Goal: Information Seeking & Learning: Learn about a topic

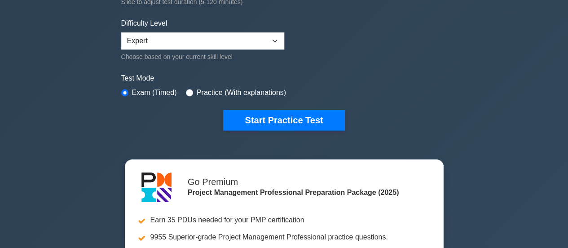
scroll to position [217, 0]
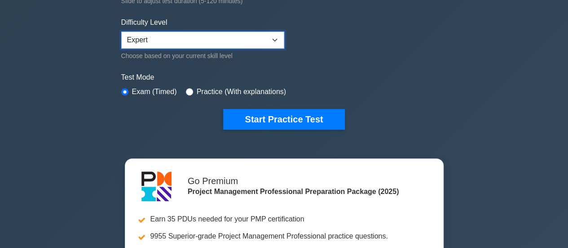
click at [276, 37] on select "Beginner Intermediate Expert" at bounding box center [202, 39] width 163 height 17
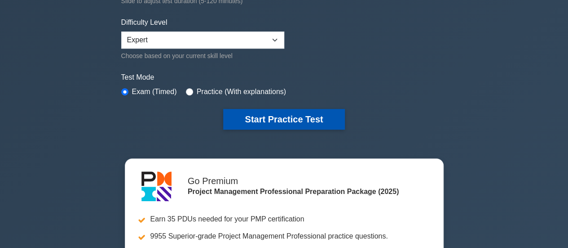
drag, startPoint x: 268, startPoint y: 128, endPoint x: 276, endPoint y: 118, distance: 12.8
click at [276, 118] on button "Start Practice Test" at bounding box center [283, 119] width 121 height 21
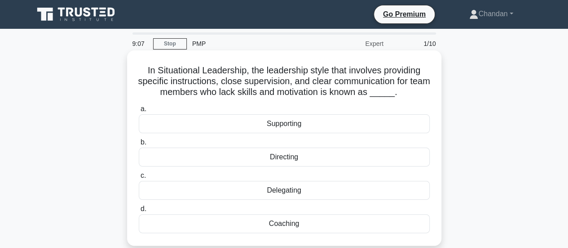
click at [261, 127] on div "Supporting" at bounding box center [284, 123] width 291 height 19
click at [139, 112] on input "a. Supporting" at bounding box center [139, 109] width 0 height 6
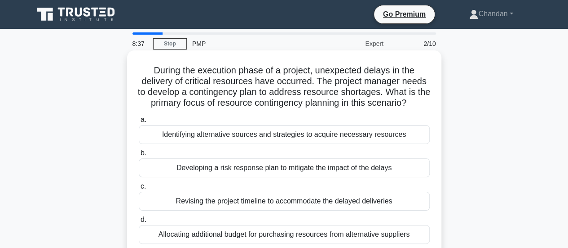
click at [369, 134] on div "Identifying alternative sources and strategies to acquire necessary resources" at bounding box center [284, 134] width 291 height 19
click at [139, 123] on input "a. Identifying alternative sources and strategies to acquire necessary resources" at bounding box center [139, 120] width 0 height 6
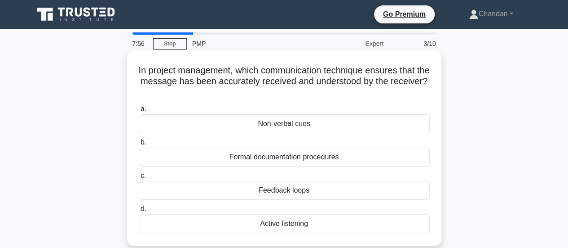
click at [298, 191] on div "Feedback loops" at bounding box center [284, 190] width 291 height 19
click at [139, 178] on input "c. Feedback loops" at bounding box center [139, 176] width 0 height 6
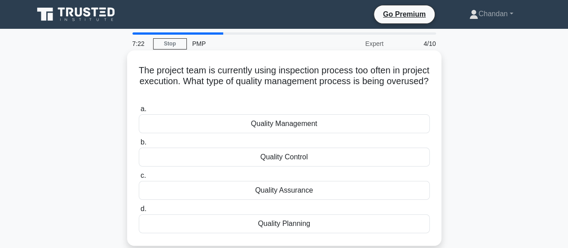
click at [345, 157] on div "Quality Control" at bounding box center [284, 156] width 291 height 19
click at [139, 145] on input "b. Quality Control" at bounding box center [139, 142] width 0 height 6
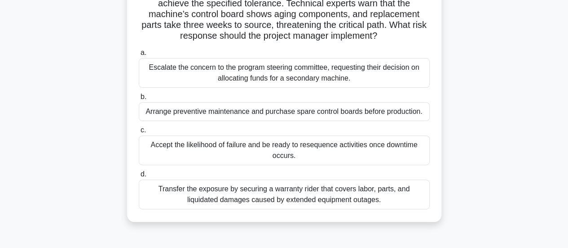
scroll to position [94, 0]
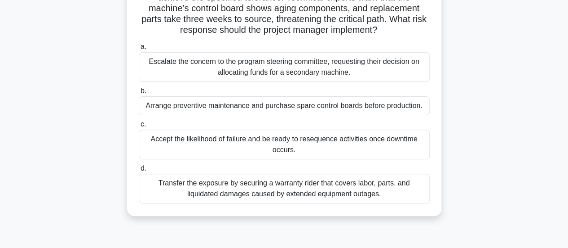
click at [309, 72] on div "Escalate the concern to the program steering committee, requesting their decisi…" at bounding box center [284, 67] width 291 height 30
click at [139, 50] on input "a. Escalate the concern to the program steering committee, requesting their dec…" at bounding box center [139, 47] width 0 height 6
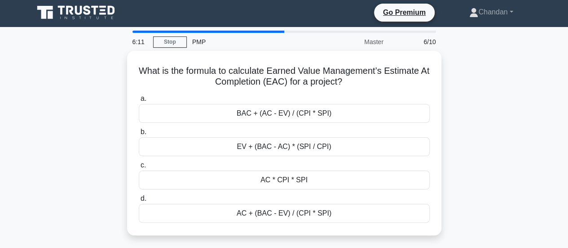
scroll to position [0, 0]
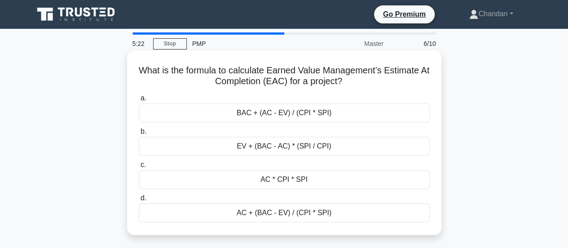
click at [368, 210] on div "AC + (BAC - EV) / (CPI * SPI)" at bounding box center [284, 212] width 291 height 19
click at [139, 201] on input "d. AC + (BAC - EV) / (CPI * SPI)" at bounding box center [139, 198] width 0 height 6
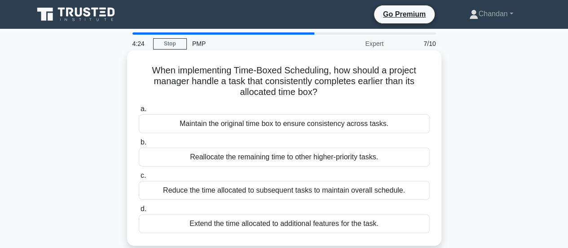
click at [403, 158] on div "Reallocate the remaining time to other higher-priority tasks." at bounding box center [284, 156] width 291 height 19
click at [139, 145] on input "b. Reallocate the remaining time to other higher-priority tasks." at bounding box center [139, 142] width 0 height 6
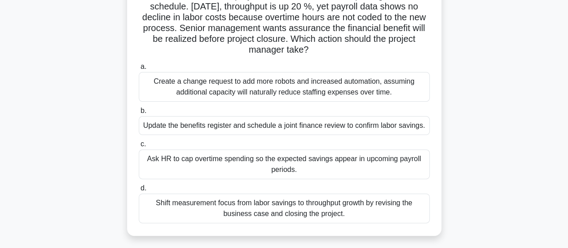
scroll to position [77, 0]
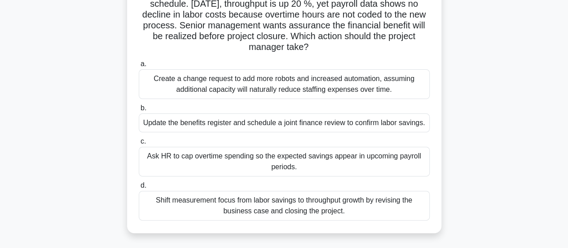
click at [409, 126] on div "Update the benefits register and schedule a joint finance review to confirm lab…" at bounding box center [284, 122] width 291 height 19
click at [139, 111] on input "b. Update the benefits register and schedule a joint finance review to confirm …" at bounding box center [139, 108] width 0 height 6
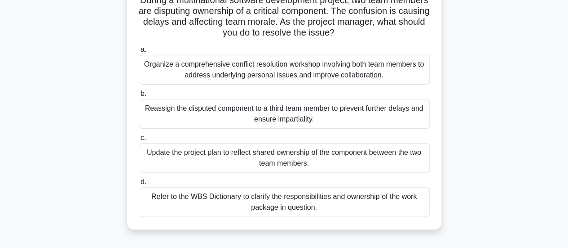
scroll to position [74, 0]
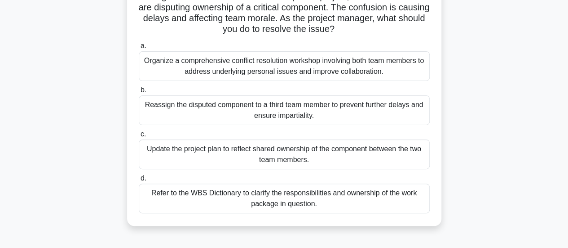
click at [392, 62] on div "Organize a comprehensive conflict resolution workshop involving both team membe…" at bounding box center [284, 66] width 291 height 30
click at [139, 49] on input "a. Organize a comprehensive conflict resolution workshop involving both team me…" at bounding box center [139, 46] width 0 height 6
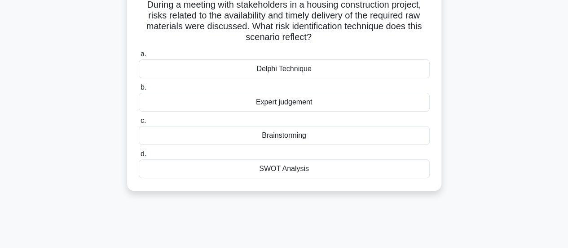
scroll to position [74, 0]
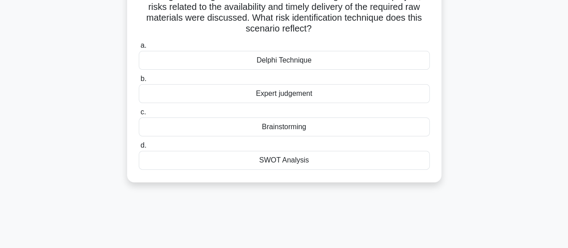
click at [288, 161] on div "SWOT Analysis" at bounding box center [284, 159] width 291 height 19
click at [139, 148] on input "d. SWOT Analysis" at bounding box center [139, 145] width 0 height 6
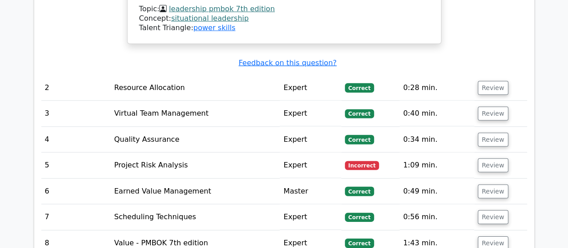
scroll to position [1275, 0]
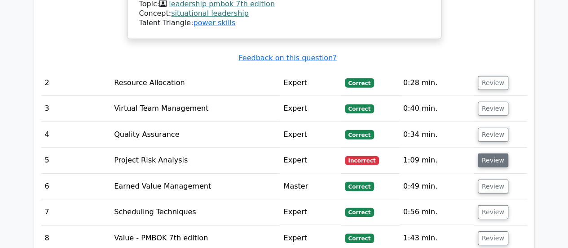
click at [497, 153] on button "Review" at bounding box center [493, 160] width 31 height 14
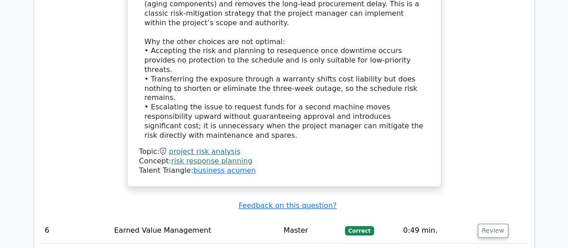
scroll to position [1799, 0]
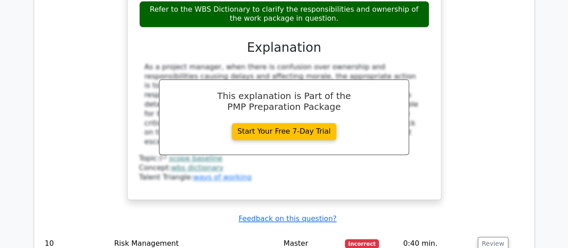
scroll to position [2312, 0]
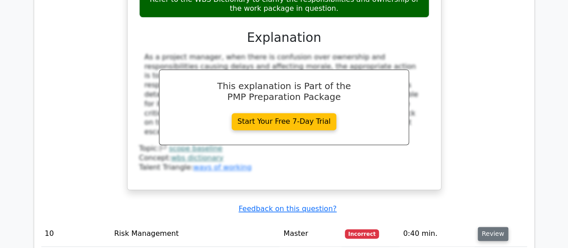
click at [487, 226] on button "Review" at bounding box center [493, 233] width 31 height 14
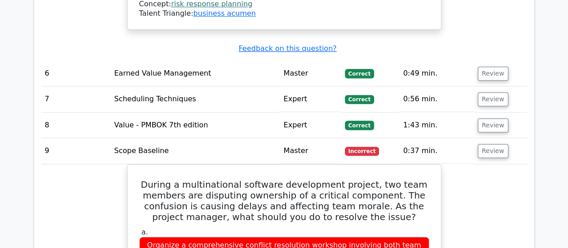
scroll to position [3030, 0]
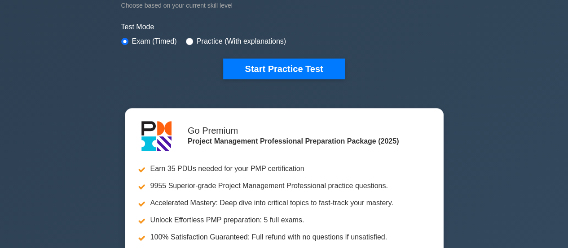
scroll to position [233, 0]
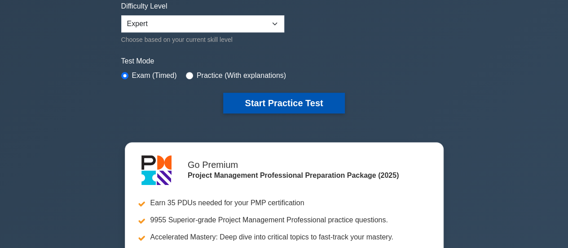
click at [276, 102] on button "Start Practice Test" at bounding box center [283, 103] width 121 height 21
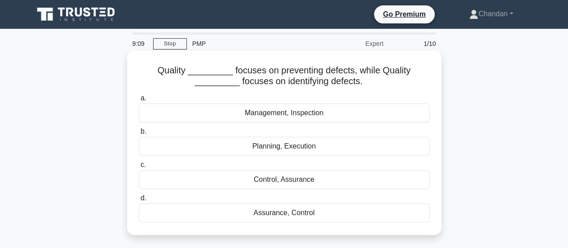
click at [274, 216] on div "Assurance, Control" at bounding box center [284, 212] width 291 height 19
click at [139, 201] on input "d. Assurance, Control" at bounding box center [139, 198] width 0 height 6
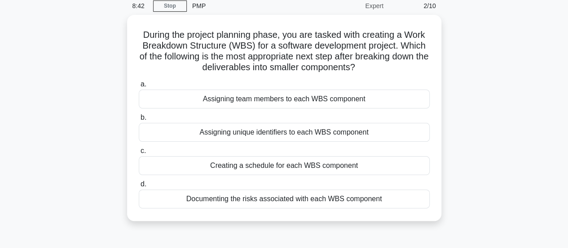
scroll to position [39, 0]
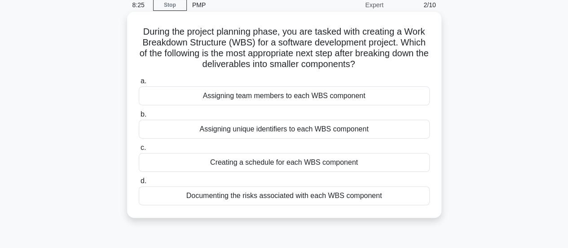
click at [343, 96] on div "Assigning team members to each WBS component" at bounding box center [284, 95] width 291 height 19
click at [139, 84] on input "a. Assigning team members to each WBS component" at bounding box center [139, 81] width 0 height 6
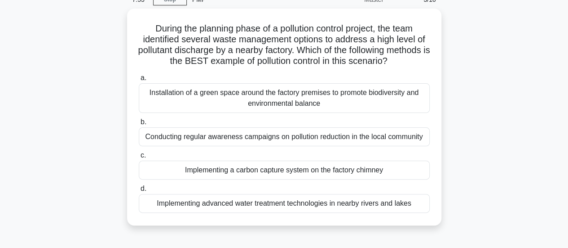
scroll to position [45, 0]
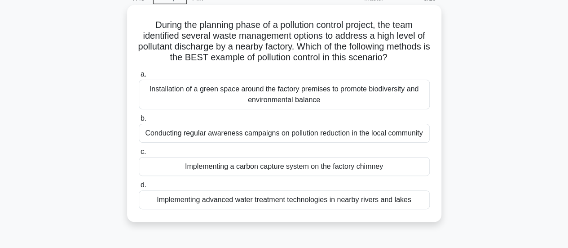
click at [233, 99] on div "Installation of a green space around the factory premises to promote biodiversi…" at bounding box center [284, 95] width 291 height 30
click at [139, 77] on input "a. Installation of a green space around the factory premises to promote biodive…" at bounding box center [139, 74] width 0 height 6
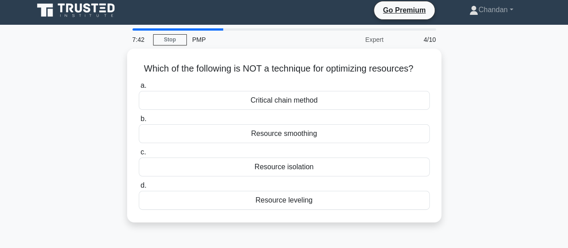
scroll to position [0, 0]
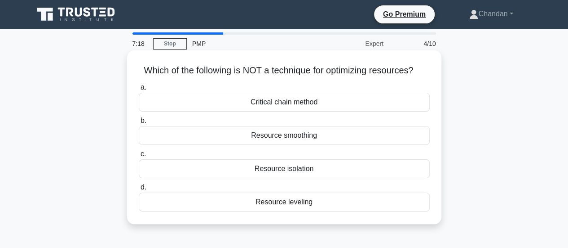
click at [326, 133] on div "Resource smoothing" at bounding box center [284, 135] width 291 height 19
click at [139, 124] on input "b. Resource smoothing" at bounding box center [139, 121] width 0 height 6
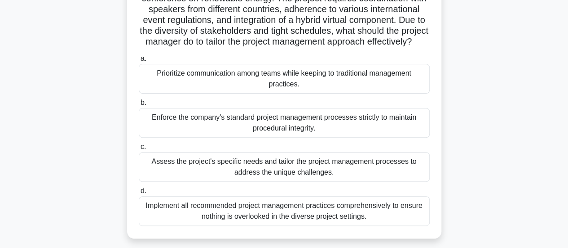
scroll to position [85, 0]
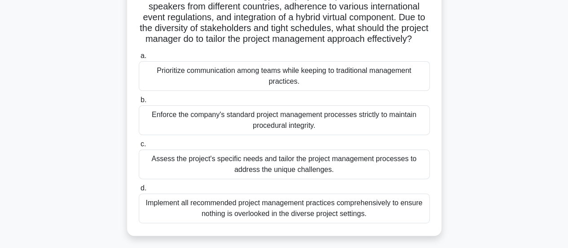
click at [310, 90] on div "Prioritize communication among teams while keeping to traditional management pr…" at bounding box center [284, 76] width 291 height 30
click at [139, 59] on input "a. Prioritize communication among teams while keeping to traditional management…" at bounding box center [139, 56] width 0 height 6
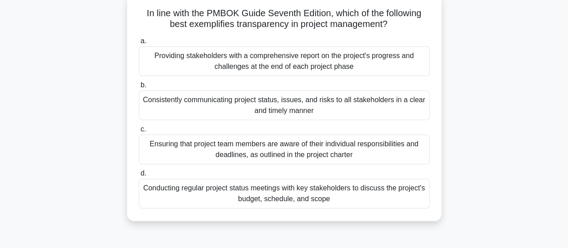
scroll to position [60, 0]
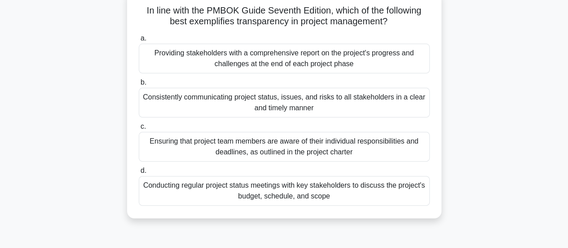
click at [333, 102] on div "Consistently communicating project status, issues, and risks to all stakeholder…" at bounding box center [284, 103] width 291 height 30
click at [139, 85] on input "b. Consistently communicating project status, issues, and risks to all stakehol…" at bounding box center [139, 83] width 0 height 6
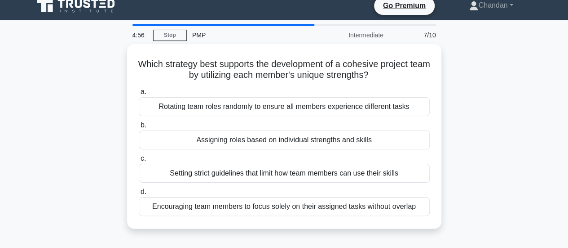
scroll to position [0, 0]
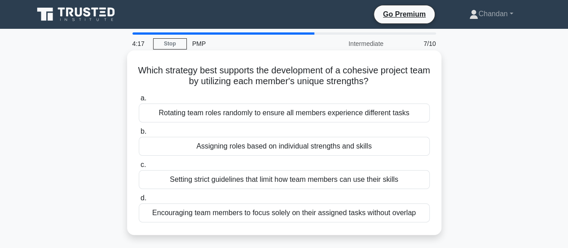
click at [357, 147] on div "Assigning roles based on individual strengths and skills" at bounding box center [284, 146] width 291 height 19
click at [139, 134] on input "b. Assigning roles based on individual strengths and skills" at bounding box center [139, 131] width 0 height 6
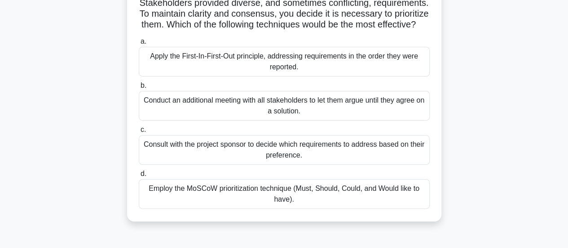
scroll to position [81, 0]
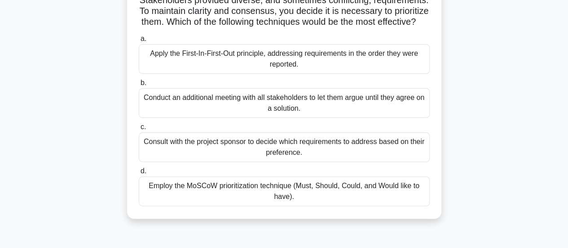
click at [334, 201] on div "Employ the MoSCoW prioritization technique (Must, Should, Could, and Would like…" at bounding box center [284, 191] width 291 height 30
click at [139, 174] on input "d. Employ the MoSCoW prioritization technique (Must, Should, Could, and Would l…" at bounding box center [139, 171] width 0 height 6
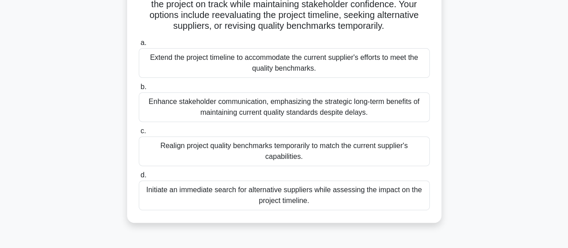
scroll to position [133, 0]
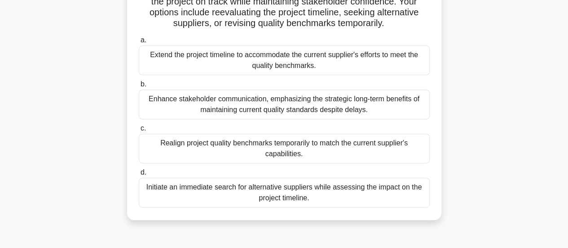
click at [385, 202] on div "Initiate an immediate search for alternative suppliers while assessing the impa…" at bounding box center [284, 192] width 291 height 30
click at [139, 175] on input "d. Initiate an immediate search for alternative suppliers while assessing the i…" at bounding box center [139, 172] width 0 height 6
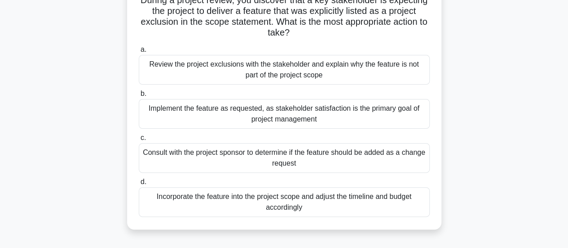
scroll to position [71, 0]
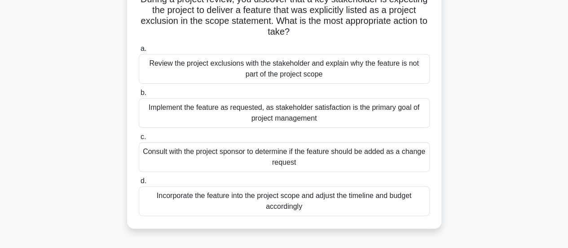
click at [302, 160] on div "Consult with the project sponsor to determine if the feature should be added as…" at bounding box center [284, 157] width 291 height 30
click at [139, 140] on input "c. Consult with the project sponsor to determine if the feature should be added…" at bounding box center [139, 137] width 0 height 6
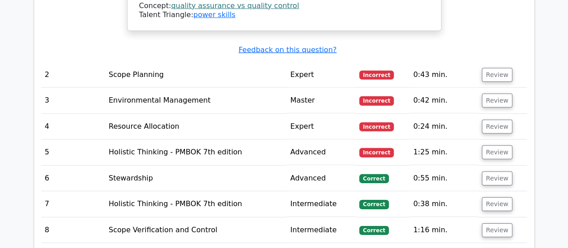
scroll to position [1322, 0]
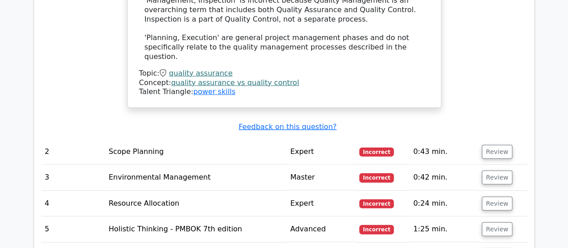
scroll to position [1234, 0]
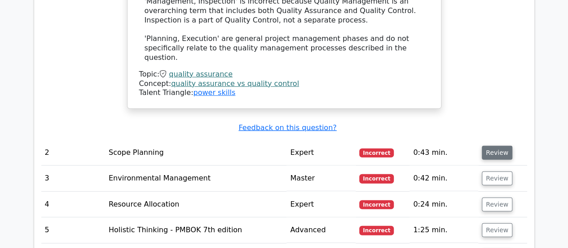
click at [504, 146] on button "Review" at bounding box center [497, 153] width 31 height 14
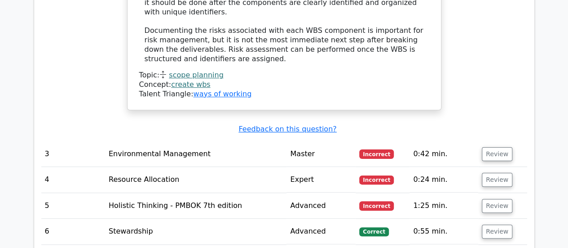
scroll to position [1730, 0]
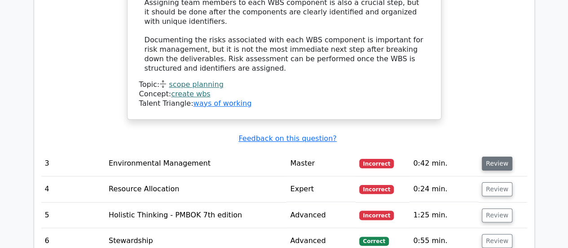
click at [494, 156] on button "Review" at bounding box center [497, 163] width 31 height 14
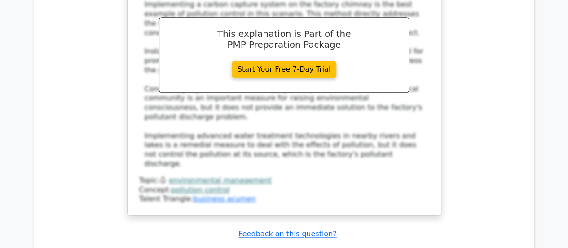
scroll to position [2118, 0]
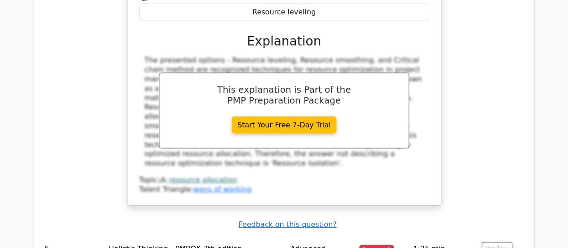
scroll to position [2538, 0]
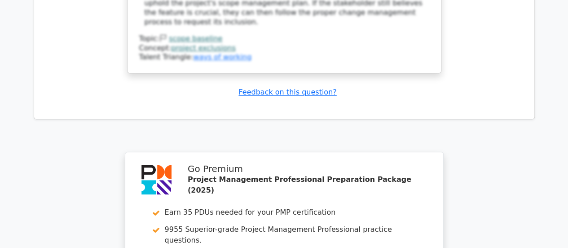
scroll to position [3930, 0]
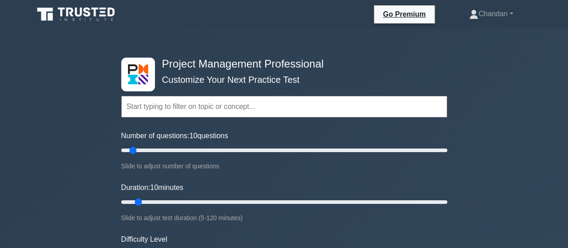
scroll to position [217, 0]
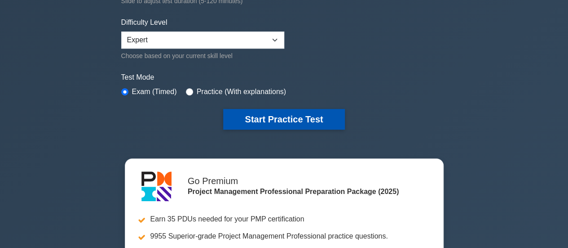
click at [266, 120] on button "Start Practice Test" at bounding box center [283, 119] width 121 height 21
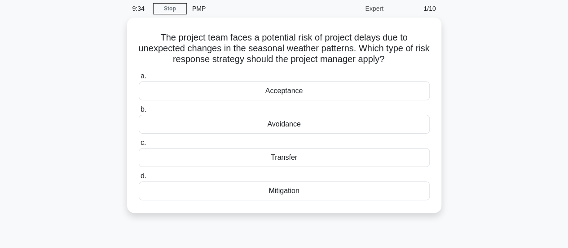
scroll to position [34, 0]
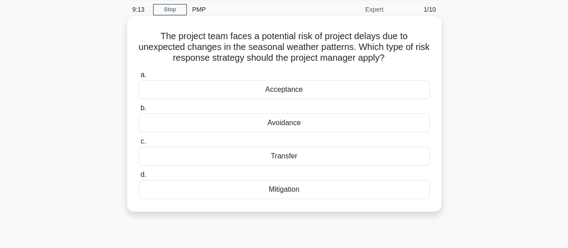
click at [272, 191] on div "Mitigation" at bounding box center [284, 189] width 291 height 19
click at [139, 177] on input "d. Mitigation" at bounding box center [139, 175] width 0 height 6
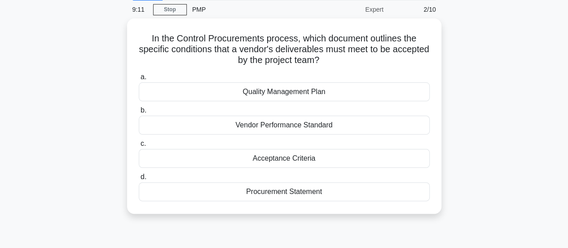
scroll to position [0, 0]
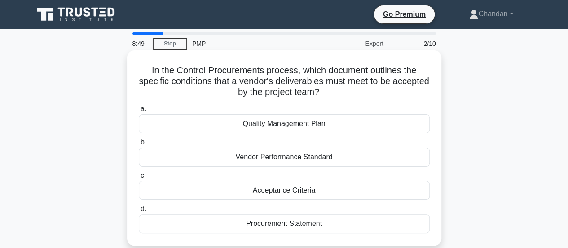
click at [314, 225] on div "Procurement Statement" at bounding box center [284, 223] width 291 height 19
click at [139, 212] on input "d. Procurement Statement" at bounding box center [139, 209] width 0 height 6
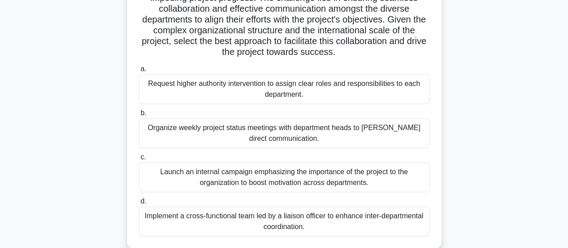
scroll to position [166, 0]
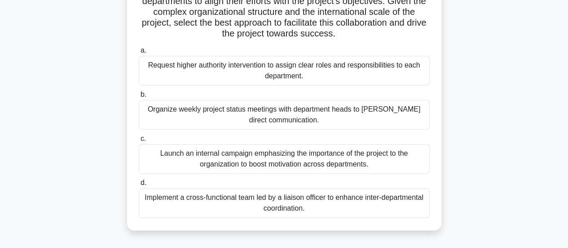
click at [374, 127] on div "Organize weekly project status meetings with department heads to [PERSON_NAME] …" at bounding box center [284, 115] width 291 height 30
click at [139, 97] on input "b. Organize weekly project status meetings with department heads to [PERSON_NAM…" at bounding box center [139, 95] width 0 height 6
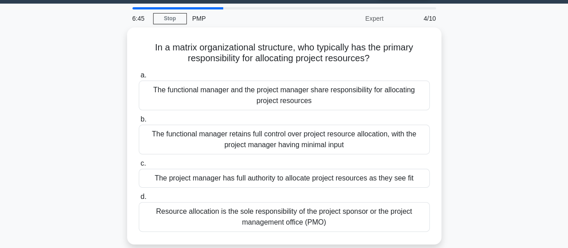
scroll to position [19, 0]
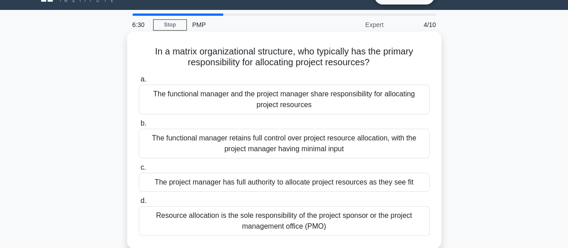
click at [270, 102] on div "The functional manager and the project manager share responsibility for allocat…" at bounding box center [284, 99] width 291 height 30
click at [139, 82] on input "a. The functional manager and the project manager share responsibility for allo…" at bounding box center [139, 79] width 0 height 6
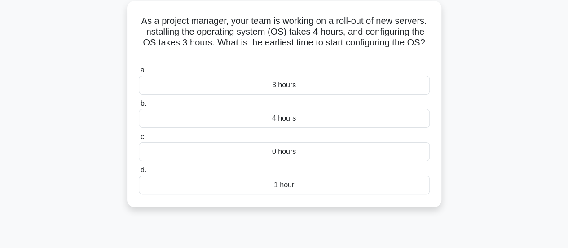
scroll to position [54, 0]
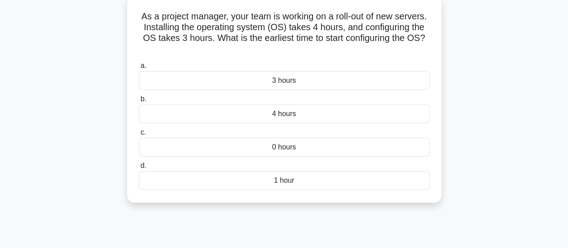
click at [306, 83] on div "3 hours" at bounding box center [284, 80] width 291 height 19
click at [139, 69] on input "a. 3 hours" at bounding box center [139, 66] width 0 height 6
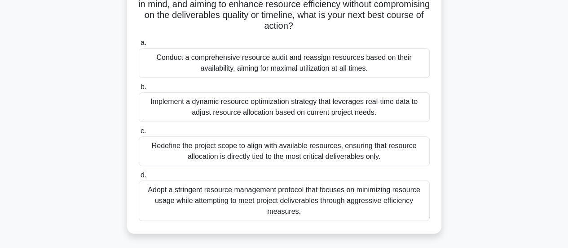
scroll to position [166, 0]
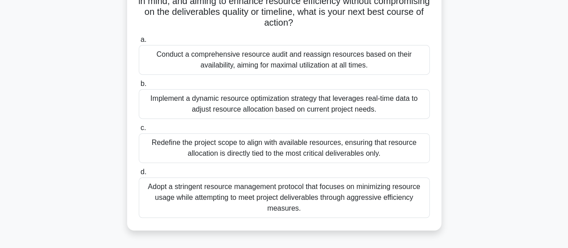
click at [359, 60] on div "Conduct a comprehensive resource audit and reassign resources based on their av…" at bounding box center [284, 60] width 291 height 30
click at [139, 43] on input "a. Conduct a comprehensive resource audit and reassign resources based on their…" at bounding box center [139, 40] width 0 height 6
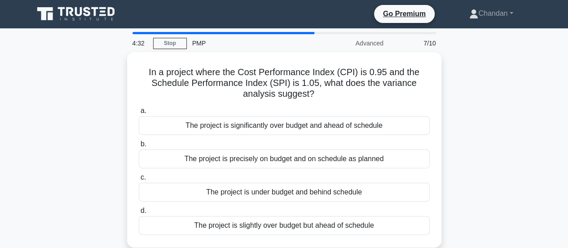
scroll to position [0, 0]
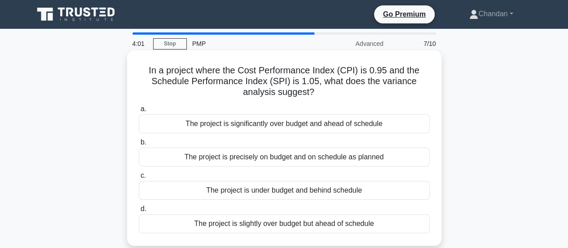
click at [380, 191] on div "The project is under budget and behind schedule" at bounding box center [284, 190] width 291 height 19
click at [139, 178] on input "c. The project is under budget and behind schedule" at bounding box center [139, 176] width 0 height 6
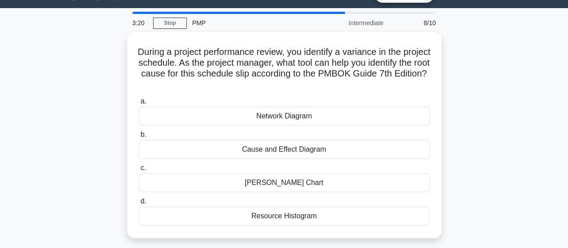
scroll to position [22, 0]
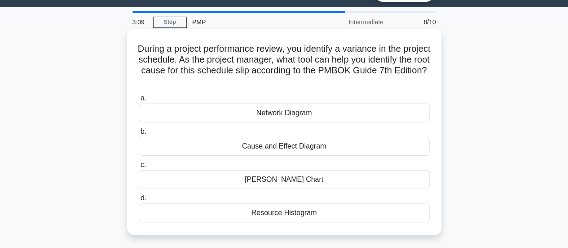
click at [325, 181] on div "[PERSON_NAME] Chart" at bounding box center [284, 179] width 291 height 19
click at [139, 168] on input "c. GANTT Chart" at bounding box center [139, 165] width 0 height 6
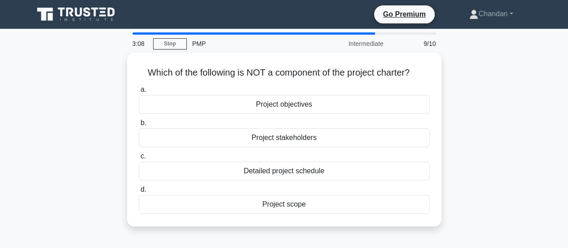
scroll to position [0, 0]
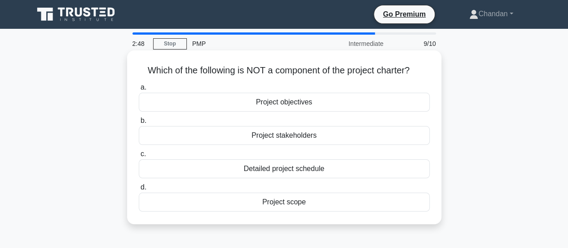
click at [333, 138] on div "Project stakeholders" at bounding box center [284, 135] width 291 height 19
click at [139, 124] on input "b. Project stakeholders" at bounding box center [139, 121] width 0 height 6
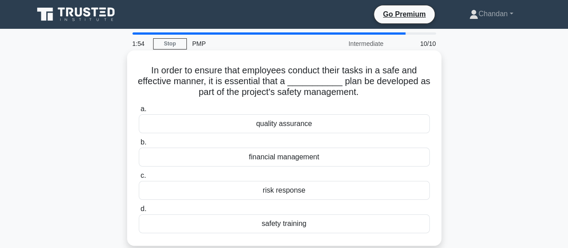
click at [303, 128] on div "quality assurance" at bounding box center [284, 123] width 291 height 19
click at [139, 112] on input "a. quality assurance" at bounding box center [139, 109] width 0 height 6
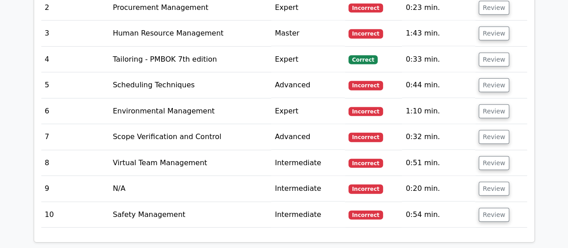
scroll to position [1270, 0]
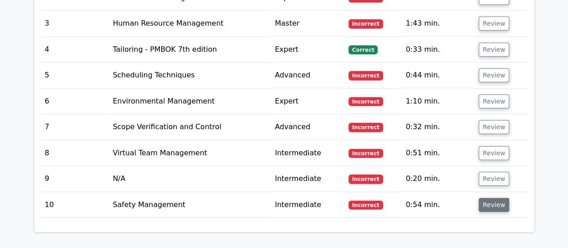
click at [491, 198] on button "Review" at bounding box center [494, 205] width 31 height 14
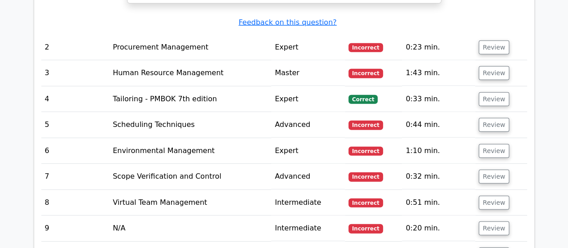
scroll to position [1217, 0]
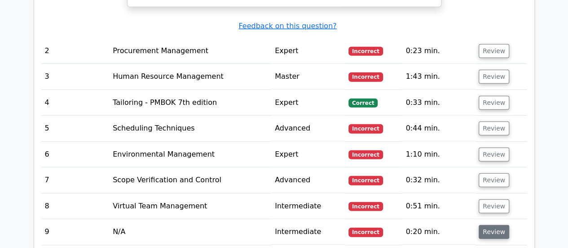
click at [486, 225] on button "Review" at bounding box center [494, 232] width 31 height 14
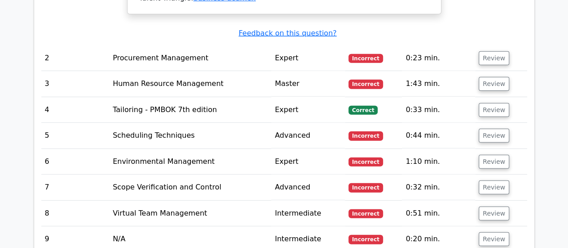
scroll to position [1195, 0]
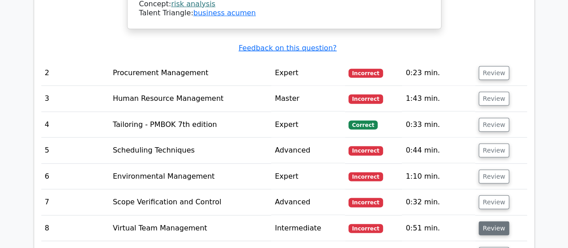
click at [486, 221] on button "Review" at bounding box center [494, 228] width 31 height 14
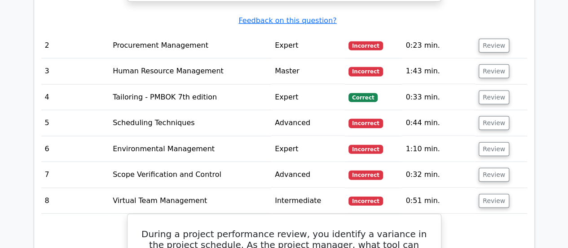
scroll to position [1244, 0]
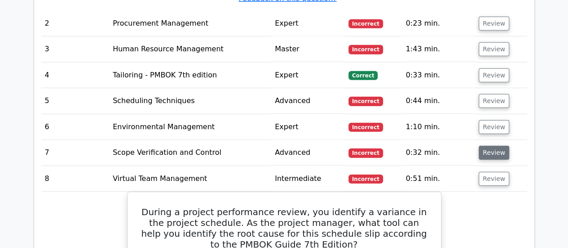
click at [479, 146] on button "Review" at bounding box center [494, 153] width 31 height 14
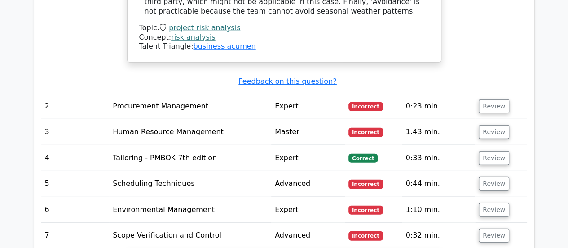
scroll to position [1159, 0]
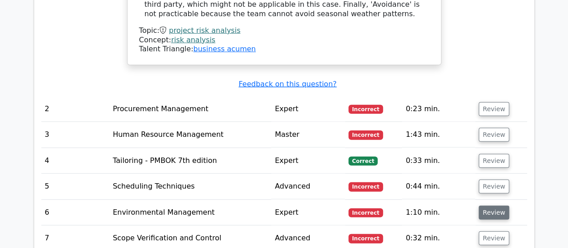
click at [484, 205] on button "Review" at bounding box center [494, 212] width 31 height 14
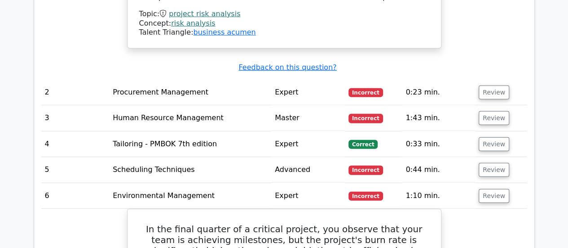
scroll to position [1140, 0]
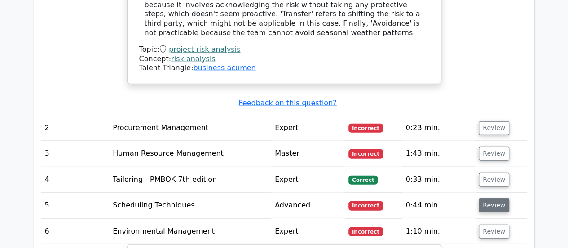
click at [496, 198] on button "Review" at bounding box center [494, 205] width 31 height 14
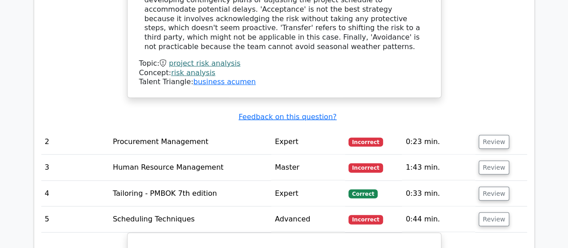
scroll to position [1122, 0]
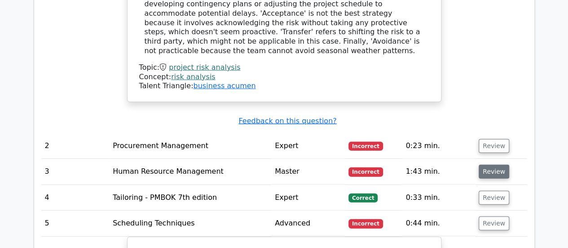
click at [488, 164] on button "Review" at bounding box center [494, 171] width 31 height 14
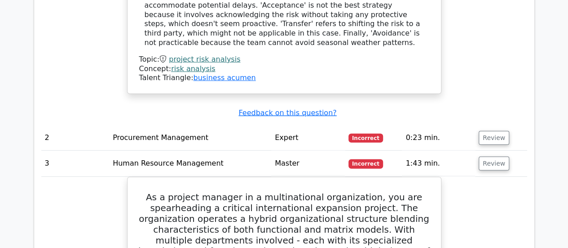
scroll to position [1119, 0]
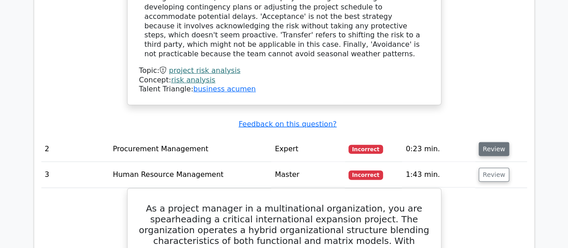
click at [482, 142] on button "Review" at bounding box center [494, 149] width 31 height 14
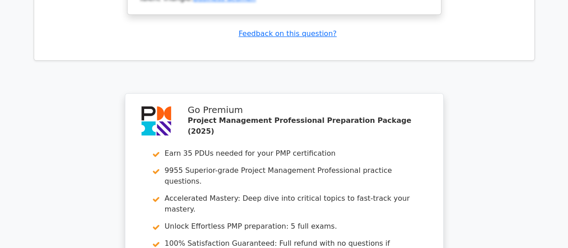
scroll to position [5245, 0]
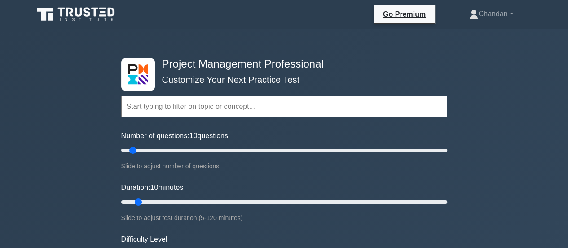
scroll to position [217, 0]
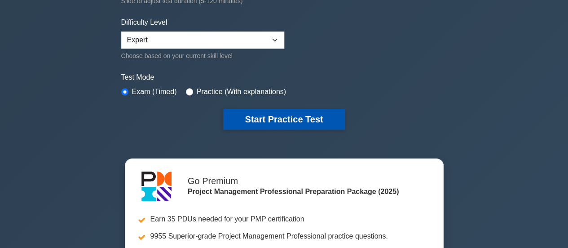
click at [310, 112] on button "Start Practice Test" at bounding box center [283, 119] width 121 height 21
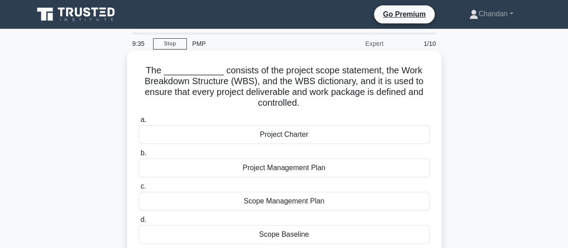
click at [340, 139] on div "Project Charter" at bounding box center [284, 134] width 291 height 19
click at [139, 123] on input "a. Project Charter" at bounding box center [139, 120] width 0 height 6
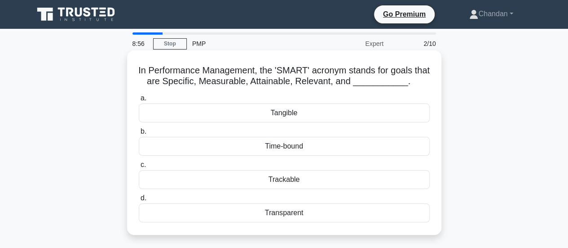
click at [276, 214] on div "Transparent" at bounding box center [284, 212] width 291 height 19
click at [139, 201] on input "d. Transparent" at bounding box center [139, 198] width 0 height 6
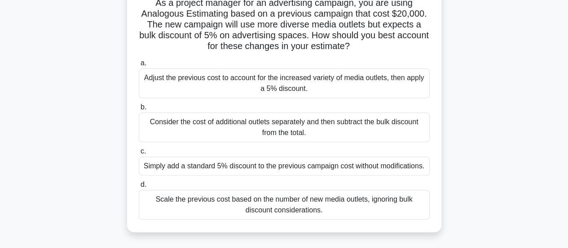
scroll to position [68, 0]
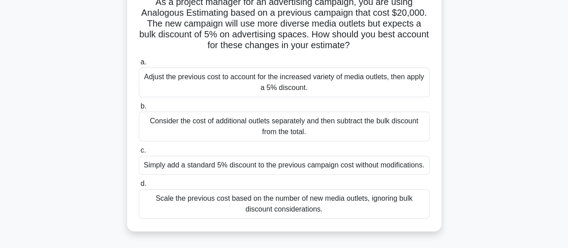
click at [335, 80] on div "Adjust the previous cost to account for the increased variety of media outlets,…" at bounding box center [284, 82] width 291 height 30
click at [139, 65] on input "a. Adjust the previous cost to account for the increased variety of media outle…" at bounding box center [139, 62] width 0 height 6
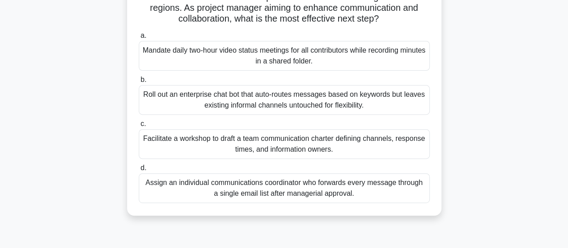
scroll to position [122, 0]
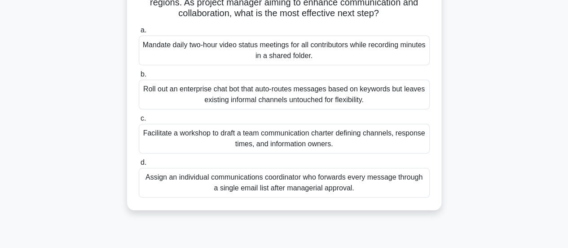
click at [366, 138] on div "Facilitate a workshop to draft a team communication charter defining channels, …" at bounding box center [284, 139] width 291 height 30
click at [139, 121] on input "c. Facilitate a workshop to draft a team communication charter defining channel…" at bounding box center [139, 118] width 0 height 6
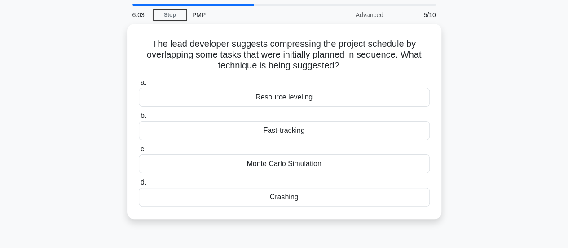
scroll to position [30, 0]
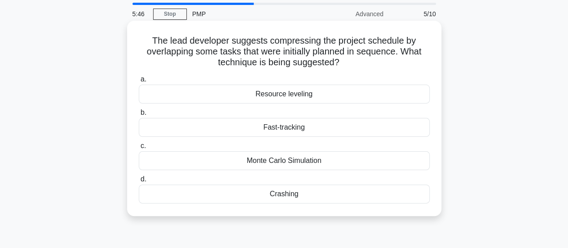
click at [338, 162] on div "Monte Carlo Simulation" at bounding box center [284, 160] width 291 height 19
click at [139, 149] on input "c. Monte Carlo Simulation" at bounding box center [139, 146] width 0 height 6
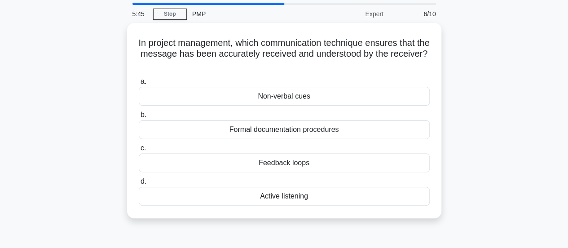
scroll to position [0, 0]
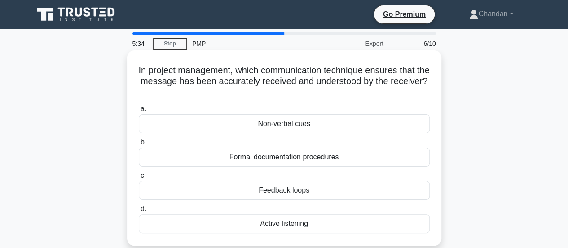
click at [309, 193] on div "Feedback loops" at bounding box center [284, 190] width 291 height 19
click at [139, 178] on input "c. Feedback loops" at bounding box center [139, 176] width 0 height 6
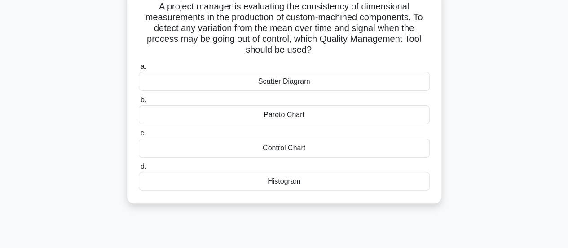
scroll to position [65, 0]
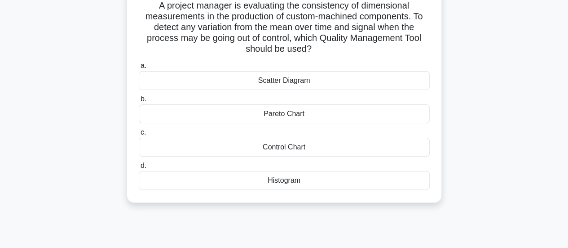
click at [301, 153] on div "Control Chart" at bounding box center [284, 146] width 291 height 19
click at [139, 135] on input "c. Control Chart" at bounding box center [139, 132] width 0 height 6
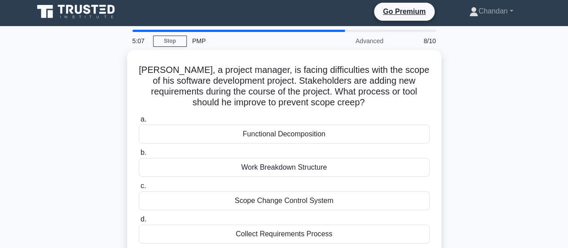
scroll to position [0, 0]
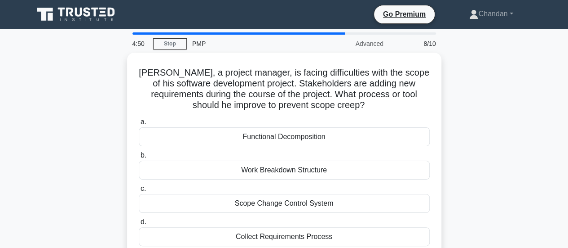
drag, startPoint x: 558, startPoint y: 93, endPoint x: 457, endPoint y: 128, distance: 106.6
click at [518, 168] on div "John, a project manager, is facing difficulties with the scope of his software …" at bounding box center [284, 161] width 512 height 217
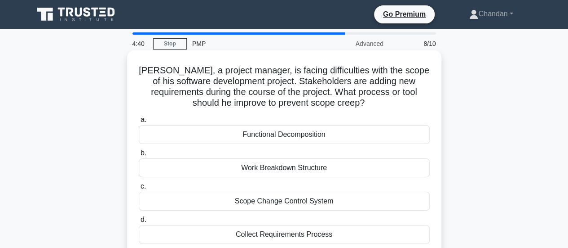
click at [372, 204] on div "Scope Change Control System" at bounding box center [284, 200] width 291 height 19
click at [139, 189] on input "c. Scope Change Control System" at bounding box center [139, 186] width 0 height 6
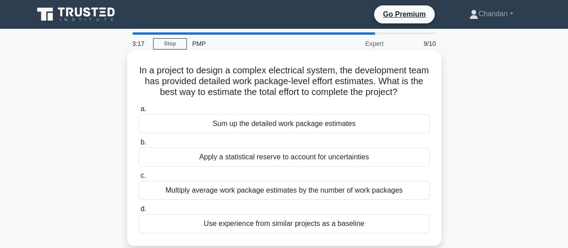
click at [345, 129] on div "Sum up the detailed work package estimates" at bounding box center [284, 123] width 291 height 19
click at [139, 112] on input "a. Sum up the detailed work package estimates" at bounding box center [139, 109] width 0 height 6
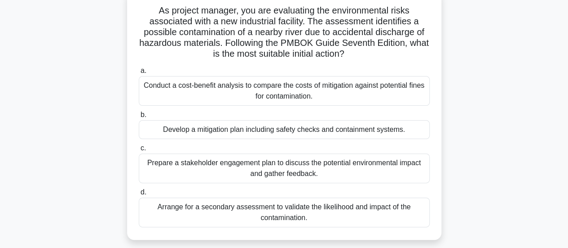
scroll to position [58, 0]
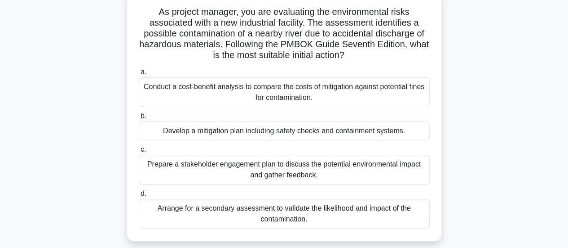
click at [365, 132] on div "Develop a mitigation plan including safety checks and containment systems." at bounding box center [284, 130] width 291 height 19
click at [139, 119] on input "b. Develop a mitigation plan including safety checks and containment systems." at bounding box center [139, 116] width 0 height 6
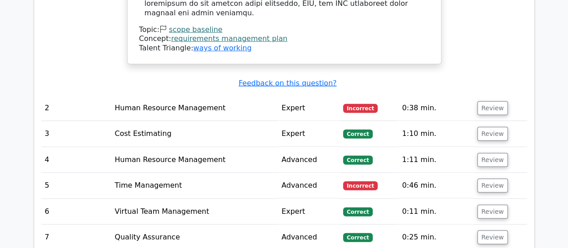
scroll to position [1208, 0]
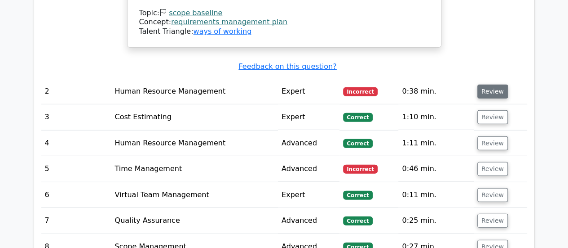
click at [497, 84] on button "Review" at bounding box center [493, 91] width 31 height 14
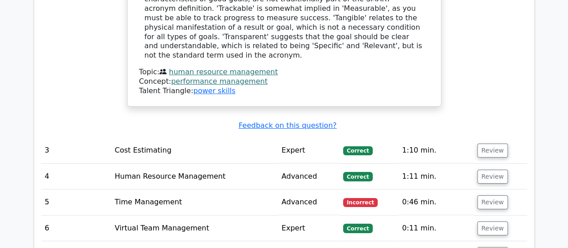
scroll to position [1568, 0]
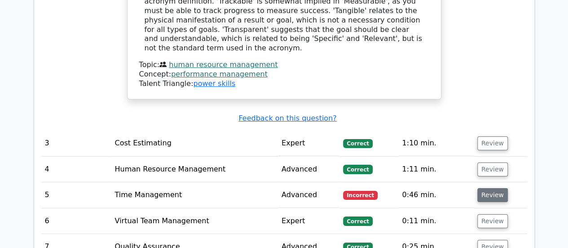
click at [497, 188] on button "Review" at bounding box center [493, 195] width 31 height 14
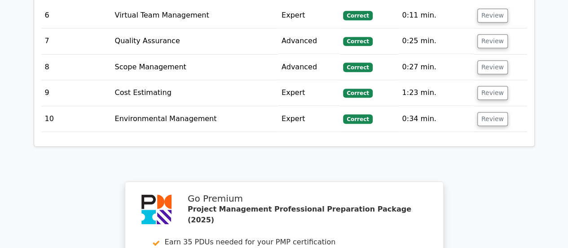
scroll to position [2387, 0]
